Goal: Navigation & Orientation: Find specific page/section

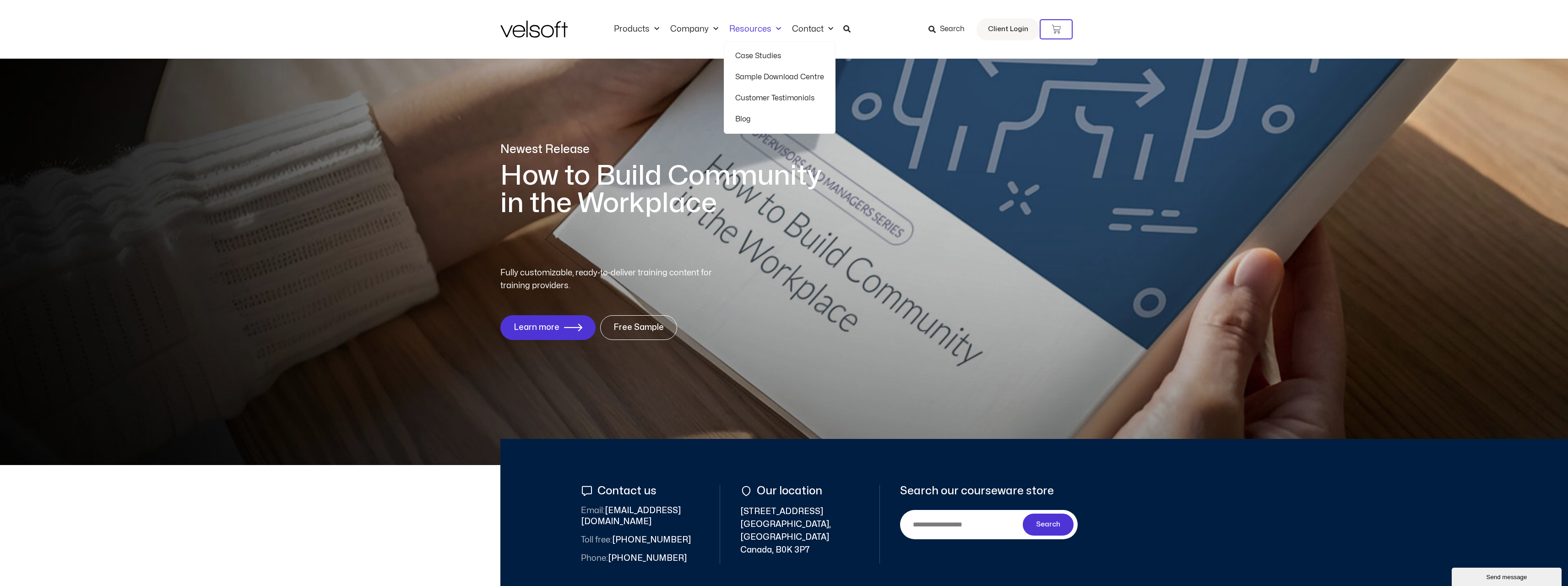
click at [773, 27] on span "Menu" at bounding box center [776, 29] width 10 height 16
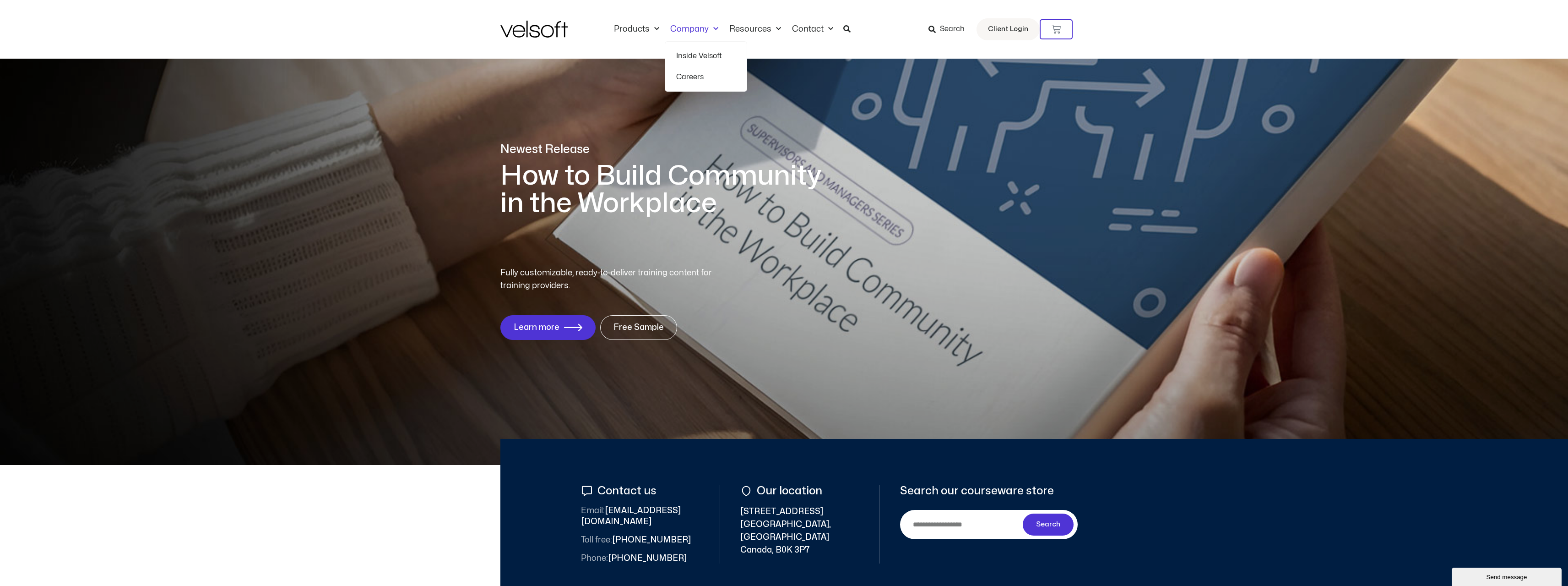
click at [705, 26] on link "Company" at bounding box center [694, 29] width 59 height 10
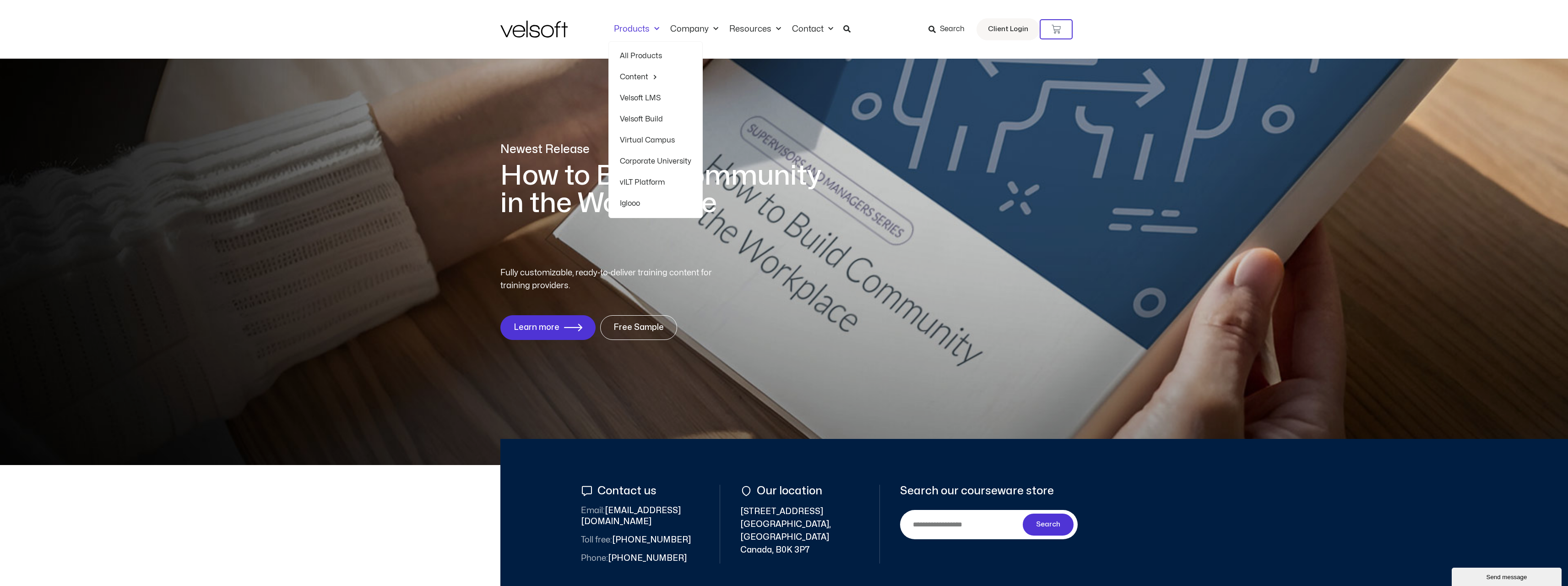
click at [650, 27] on span "Menu" at bounding box center [654, 29] width 10 height 16
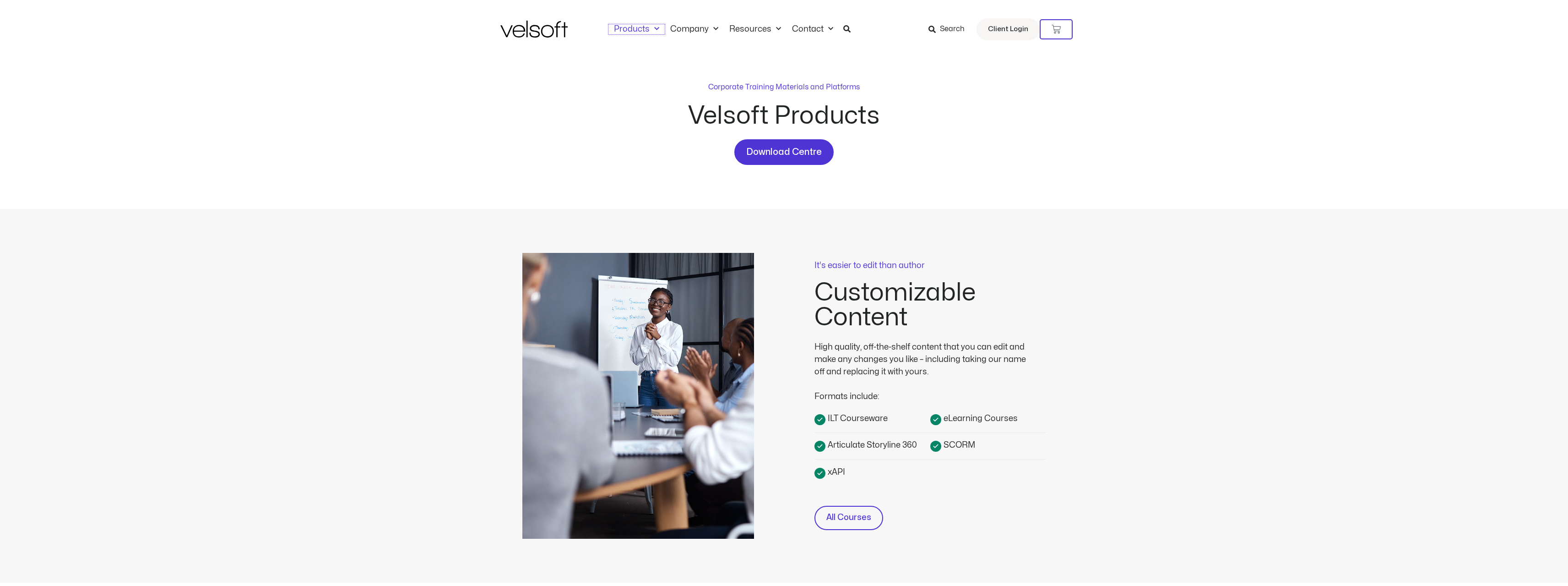
click at [650, 27] on span "Menu" at bounding box center [654, 29] width 10 height 16
